Goal: Find contact information: Find contact information

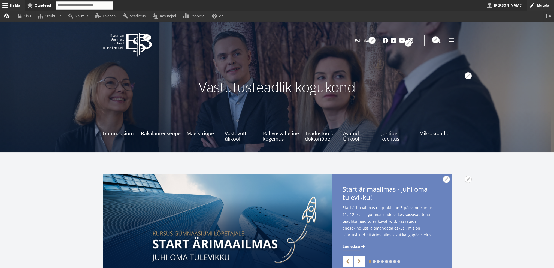
click at [449, 39] on span at bounding box center [450, 39] width 5 height 5
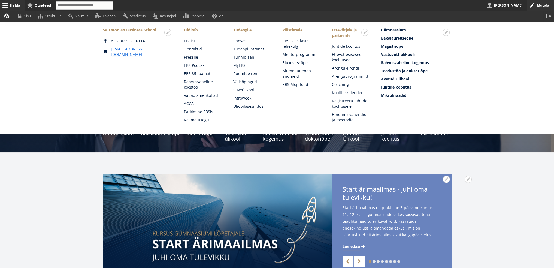
click at [197, 47] on link "Kontaktid" at bounding box center [203, 48] width 38 height 5
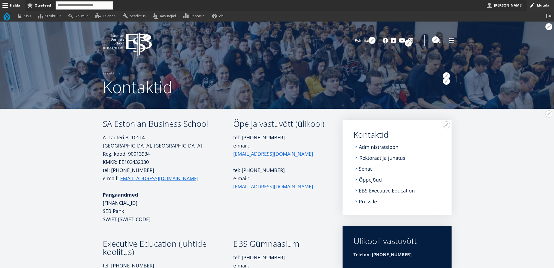
click at [383, 159] on link "Rektoraat ja juhatus" at bounding box center [382, 157] width 46 height 5
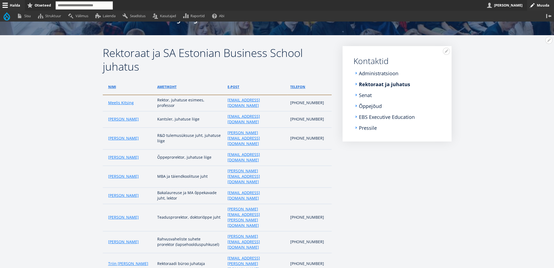
scroll to position [65, 0]
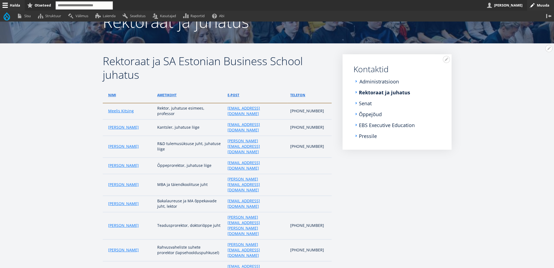
click at [364, 79] on link "Administratsioon" at bounding box center [378, 81] width 39 height 5
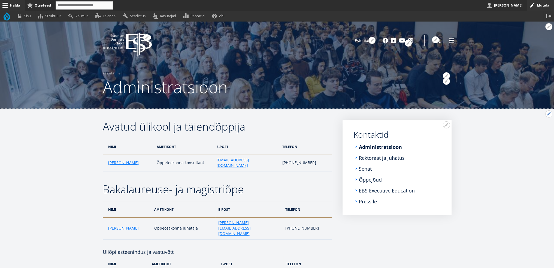
click at [548, 116] on button "Avatud Avatud ülikool ja täiendõppija seaded" at bounding box center [548, 113] width 7 height 7
drag, startPoint x: 535, startPoint y: 129, endPoint x: 519, endPoint y: 128, distance: 16.4
click at [535, 129] on link "Muuda" at bounding box center [539, 129] width 25 height 6
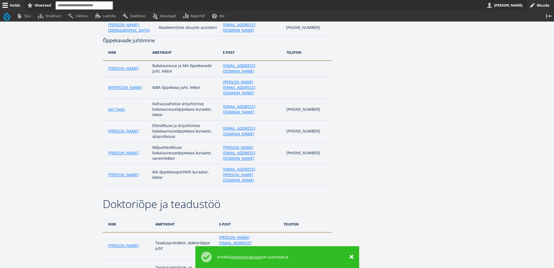
scroll to position [490, 0]
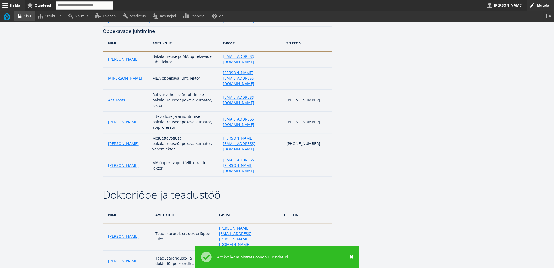
click at [30, 16] on link "Sisu" at bounding box center [24, 16] width 21 height 11
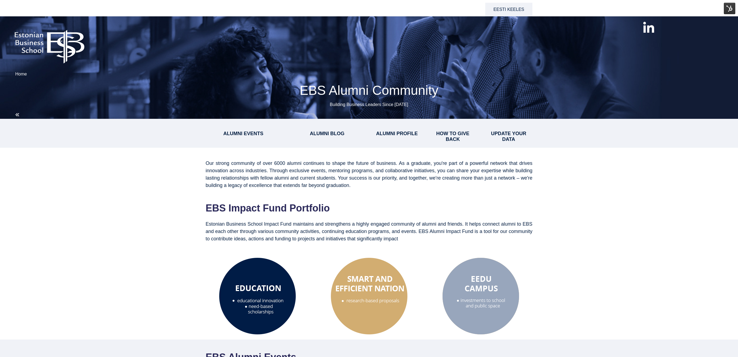
select select "**"
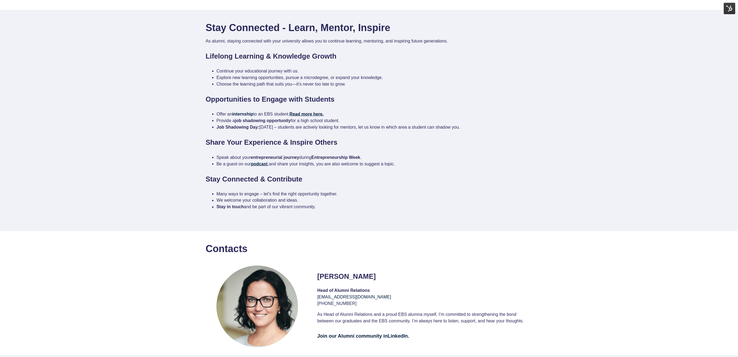
scroll to position [944, 0]
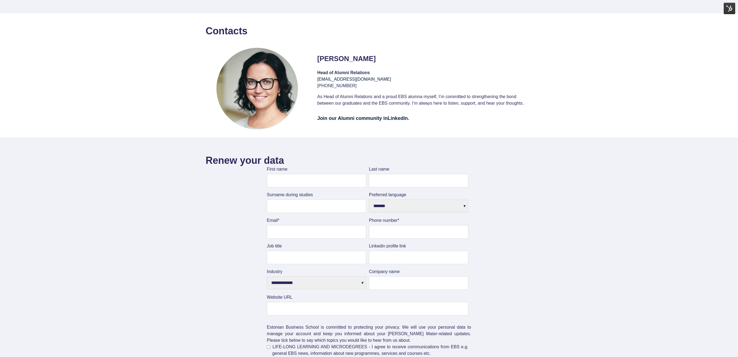
click at [265, 94] on img at bounding box center [257, 90] width 103 height 84
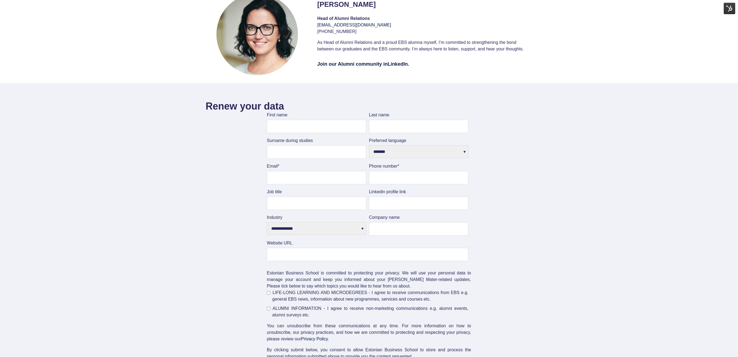
scroll to position [832, 0]
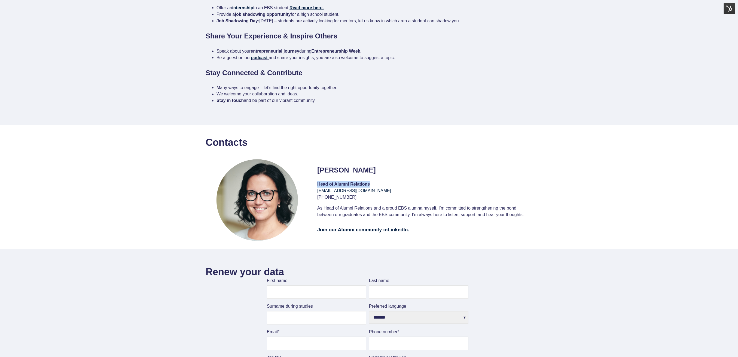
drag, startPoint x: 371, startPoint y: 184, endPoint x: 318, endPoint y: 187, distance: 52.4
click at [318, 187] on div "Head of Alumni Relations" at bounding box center [424, 184] width 215 height 7
copy strong "Head of Alumni Relations"
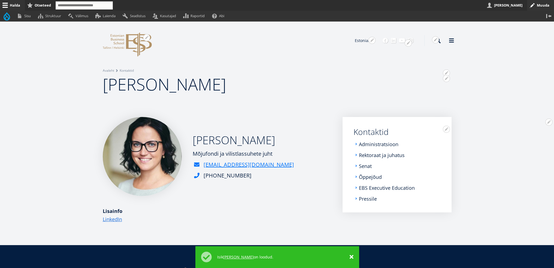
click at [347, 77] on h1 "Sirli Kalep" at bounding box center [277, 84] width 349 height 22
click at [549, 121] on button "Avatud Sirli Kalep seaded" at bounding box center [548, 121] width 7 height 7
click at [533, 139] on link "Muuda" at bounding box center [539, 137] width 25 height 6
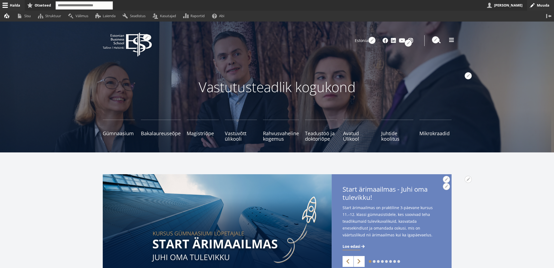
click at [449, 40] on span at bounding box center [450, 39] width 5 height 5
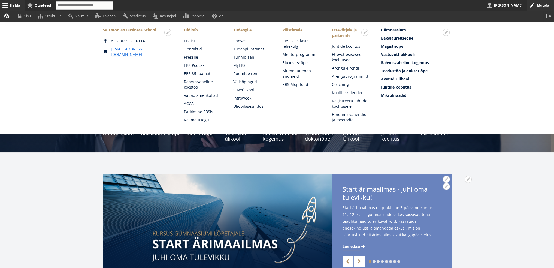
click at [199, 51] on link "Kontaktid" at bounding box center [203, 48] width 38 height 5
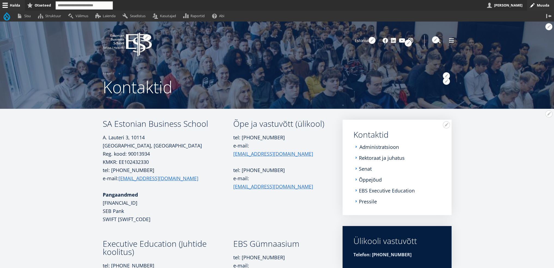
click at [388, 146] on link "Administratsioon" at bounding box center [378, 146] width 39 height 5
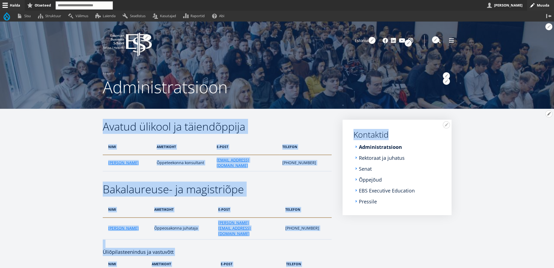
click at [546, 114] on button "Avatud Avatud ülikool ja täiendõppija seaded" at bounding box center [548, 113] width 7 height 7
click at [535, 127] on link "Muuda" at bounding box center [539, 129] width 25 height 6
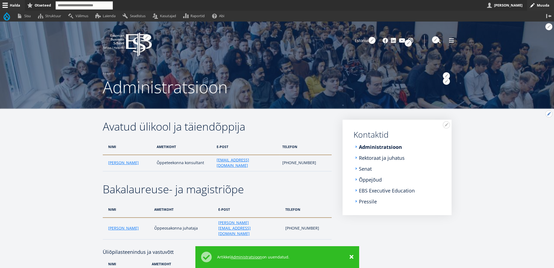
click at [549, 113] on button "Avatud Avatud ülikool ja täiendõppija seaded" at bounding box center [548, 113] width 7 height 7
click at [536, 129] on link "Muuda" at bounding box center [539, 129] width 25 height 6
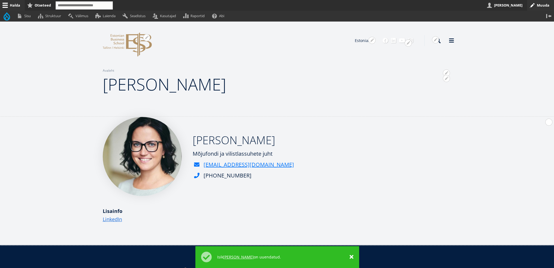
drag, startPoint x: 550, startPoint y: 122, endPoint x: 547, endPoint y: 122, distance: 3.3
click at [549, 121] on button "Avatud Sirli Kalep seaded" at bounding box center [548, 121] width 7 height 7
click at [533, 157] on link "Tõlge" at bounding box center [539, 157] width 25 height 6
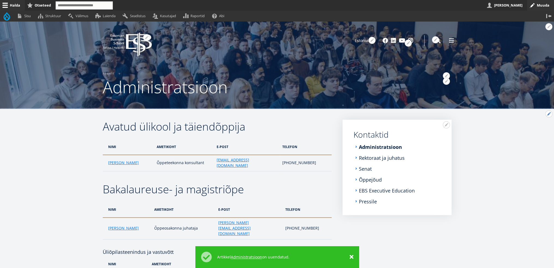
click at [550, 113] on button "Avatud Avatud ülikool ja täiendõppija seaded" at bounding box center [548, 113] width 7 height 7
drag, startPoint x: 510, startPoint y: 160, endPoint x: 410, endPoint y: 83, distance: 126.8
click at [363, 48] on link "English" at bounding box center [363, 49] width 27 height 8
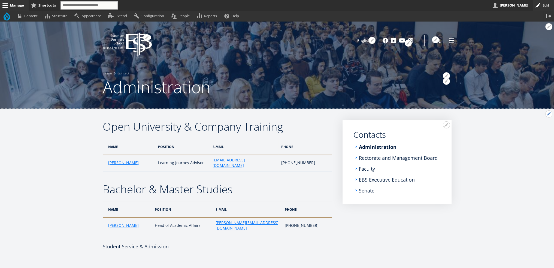
click at [548, 116] on button "Open Open University &amp; Company Training configuration options" at bounding box center [548, 113] width 7 height 7
click at [530, 128] on link "Edit" at bounding box center [537, 129] width 29 height 6
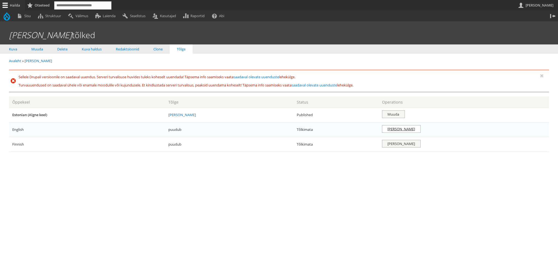
click at [420, 130] on link "[PERSON_NAME]" at bounding box center [401, 129] width 39 height 8
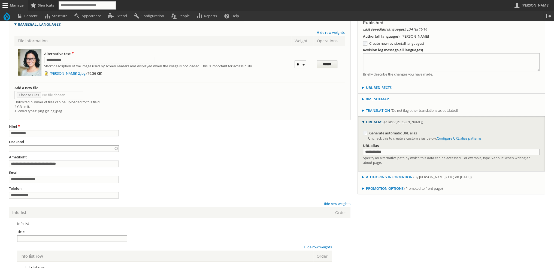
scroll to position [82, 0]
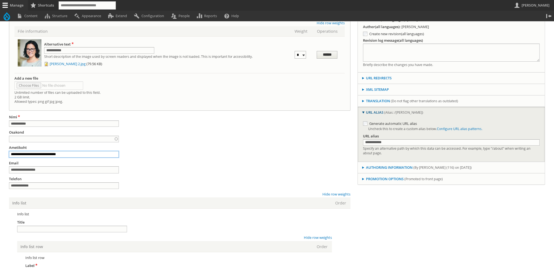
drag, startPoint x: 70, startPoint y: 156, endPoint x: 7, endPoint y: 157, distance: 63.2
click at [7, 157] on div "Create English translation of Sirli Kalep Breadcrumb Home Sirli Kalep Translati…" at bounding box center [277, 202] width 554 height 524
paste input "text"
type input "**********"
click at [202, 154] on div "**********" at bounding box center [179, 151] width 341 height 13
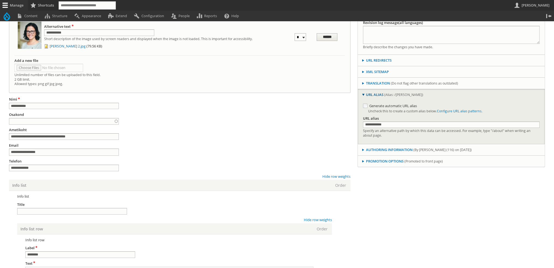
scroll to position [109, 0]
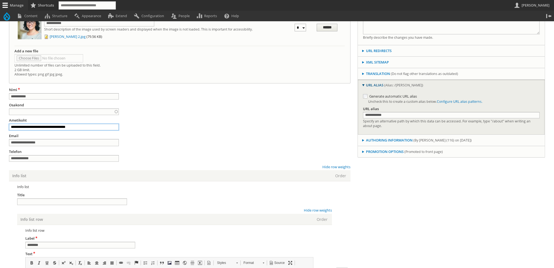
drag, startPoint x: 91, startPoint y: 128, endPoint x: -16, endPoint y: 135, distance: 108.0
click at [0, 135] on html "Skip to main content Toolbar items Back to site Manage Administration menu Tool…" at bounding box center [277, 163] width 554 height 545
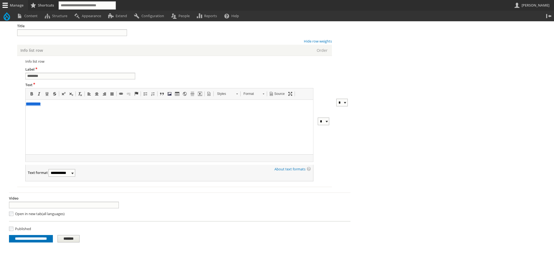
scroll to position [282, 0]
click at [46, 240] on input "**********" at bounding box center [31, 239] width 44 height 8
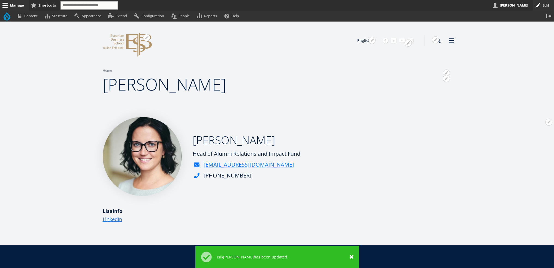
drag, startPoint x: 285, startPoint y: 156, endPoint x: 192, endPoint y: 157, distance: 93.1
click at [192, 157] on div "Sirli Kalep Head of Alumni Relations and Impact Fund sirli.kalep@ebs.ee +372 52…" at bounding box center [217, 156] width 229 height 79
copy div "Head of Alumni Relations and Impact Fund"
drag, startPoint x: 293, startPoint y: 188, endPoint x: 289, endPoint y: 187, distance: 3.9
click at [291, 188] on div "Sirli Kalep Head of Alumni Relations and Impact Fund sirli.kalep@ebs.ee +372 52…" at bounding box center [217, 156] width 229 height 79
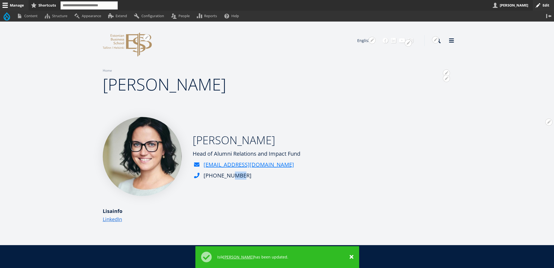
drag, startPoint x: 242, startPoint y: 173, endPoint x: 228, endPoint y: 174, distance: 13.6
click at [214, 173] on div "[PHONE_NUMBER]" at bounding box center [247, 175] width 108 height 8
drag, startPoint x: 237, startPoint y: 175, endPoint x: 242, endPoint y: 175, distance: 4.6
click at [239, 175] on div "[PHONE_NUMBER]" at bounding box center [227, 175] width 48 height 8
drag, startPoint x: 243, startPoint y: 175, endPoint x: 225, endPoint y: 176, distance: 18.0
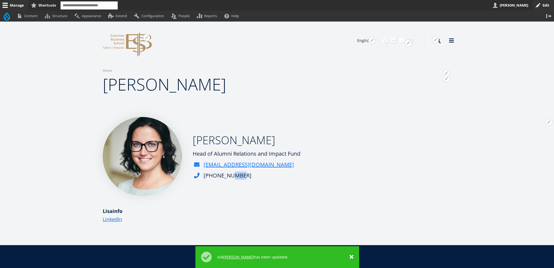
click at [212, 176] on div "[PHONE_NUMBER]" at bounding box center [247, 175] width 108 height 8
drag, startPoint x: 238, startPoint y: 176, endPoint x: 243, endPoint y: 176, distance: 5.7
click at [239, 176] on div "[PHONE_NUMBER]" at bounding box center [227, 175] width 48 height 8
drag, startPoint x: 244, startPoint y: 175, endPoint x: 240, endPoint y: 174, distance: 4.5
click at [240, 174] on div "[PHONE_NUMBER]" at bounding box center [247, 175] width 108 height 8
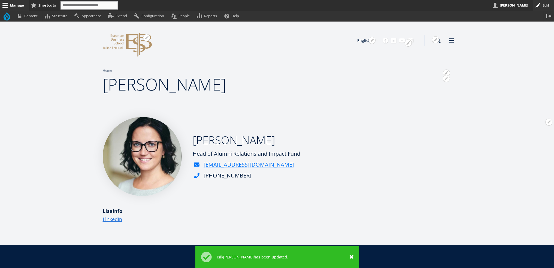
copy div "[PHONE_NUMBER]"
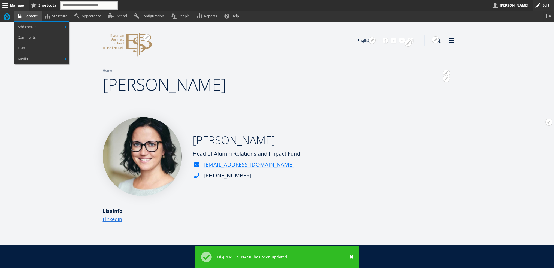
click at [28, 16] on link "Content" at bounding box center [28, 16] width 28 height 11
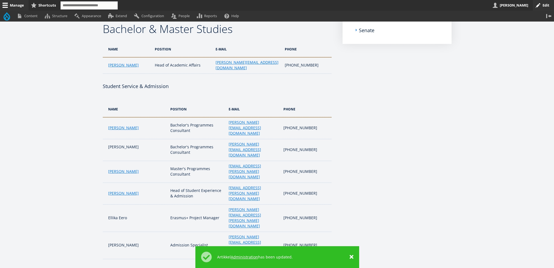
scroll to position [163, 0]
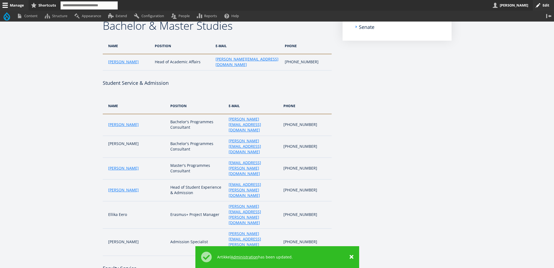
click at [120, 201] on td "Ellika Eero" at bounding box center [135, 214] width 65 height 27
drag, startPoint x: 127, startPoint y: 173, endPoint x: 106, endPoint y: 174, distance: 21.3
click at [106, 201] on td "Ellika Eero" at bounding box center [135, 214] width 65 height 27
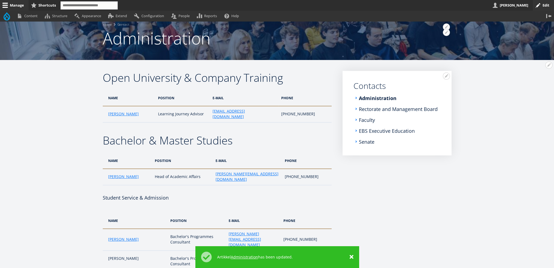
scroll to position [39, 0]
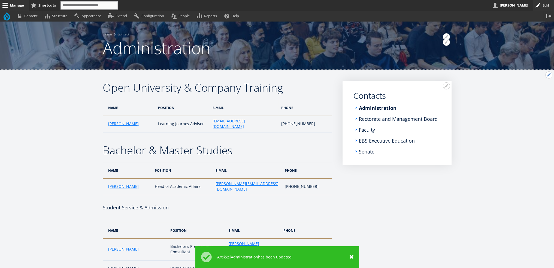
click at [548, 74] on button "Open Open University &amp; Company Training configuration options" at bounding box center [548, 74] width 7 height 7
click at [531, 90] on link "Edit" at bounding box center [537, 90] width 29 height 6
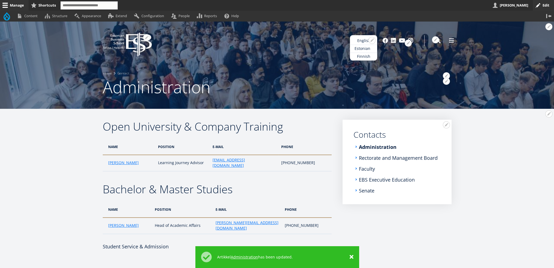
click at [362, 47] on link "Estonian" at bounding box center [363, 49] width 27 height 8
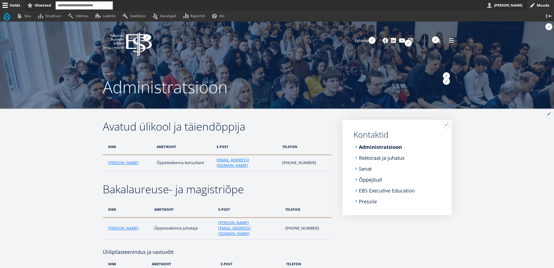
click at [548, 112] on button "Avatud Avatud ülikool ja täiendõppija seaded" at bounding box center [548, 113] width 7 height 7
click at [532, 129] on link "Muuda" at bounding box center [539, 129] width 25 height 6
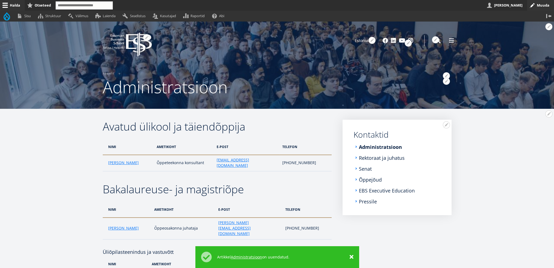
click at [546, 113] on button "Avatud Avatud ülikool ja täiendõppija seaded" at bounding box center [548, 113] width 7 height 7
click at [531, 129] on link "Muuda" at bounding box center [539, 129] width 25 height 6
click at [365, 47] on link "English" at bounding box center [363, 49] width 27 height 8
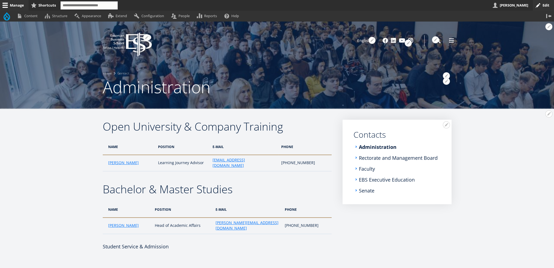
click at [547, 115] on button "Open Open University &amp; Company Training configuration options" at bounding box center [548, 113] width 7 height 7
click at [528, 128] on link "Edit" at bounding box center [537, 129] width 29 height 6
